Goal: Task Accomplishment & Management: Use online tool/utility

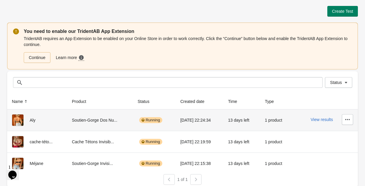
scroll to position [4, 0]
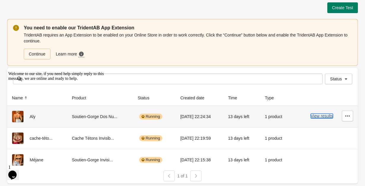
click at [319, 116] on button "View results" at bounding box center [321, 116] width 22 height 5
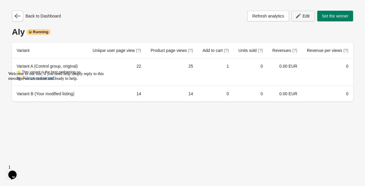
click at [300, 19] on button "Edit" at bounding box center [302, 16] width 23 height 11
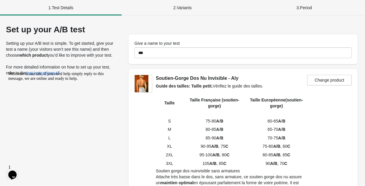
scroll to position [1, 0]
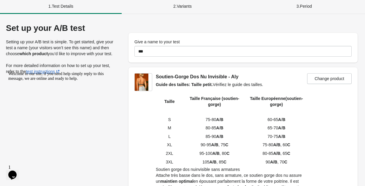
click at [186, 9] on div "2 . Variants" at bounding box center [183, 6] width 122 height 15
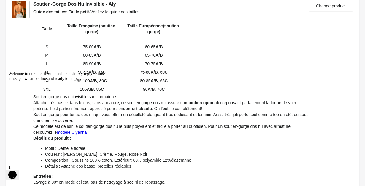
scroll to position [0, 0]
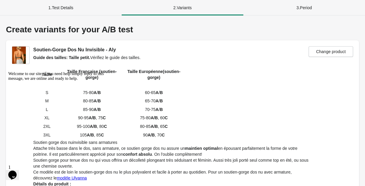
click at [64, 9] on div "1 . Test Details" at bounding box center [61, 7] width 122 height 15
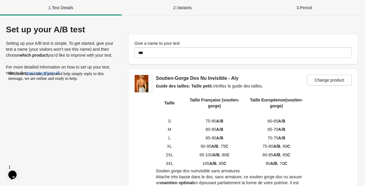
click at [267, 12] on div "3 . Period" at bounding box center [304, 7] width 122 height 15
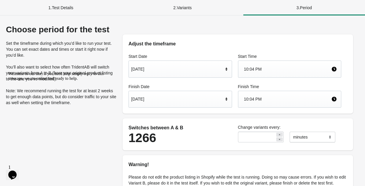
click at [59, 11] on div "1 . Test Details" at bounding box center [61, 7] width 122 height 15
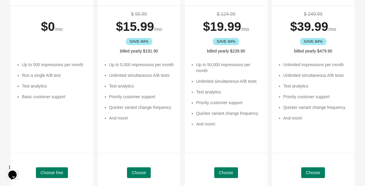
scroll to position [95, 0]
